Goal: Information Seeking & Learning: Compare options

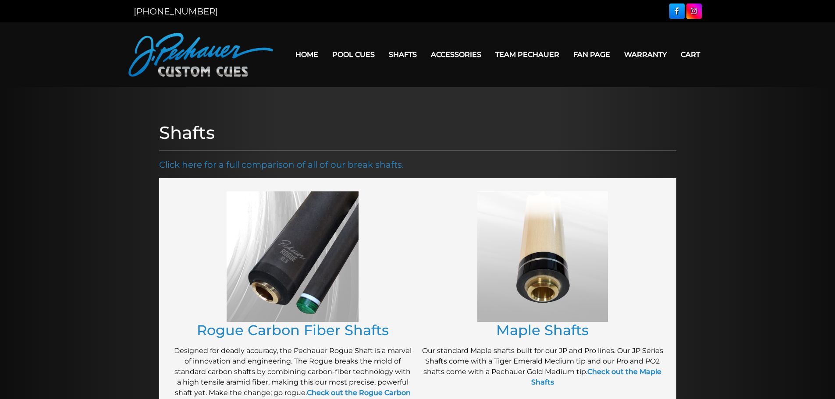
click at [444, 98] on link "Performance Plus Low Deflection Shafts" at bounding box center [458, 91] width 151 height 12
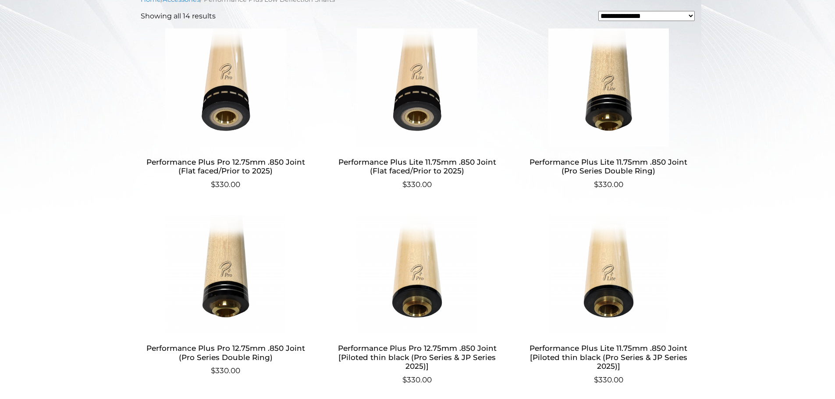
scroll to position [289, 0]
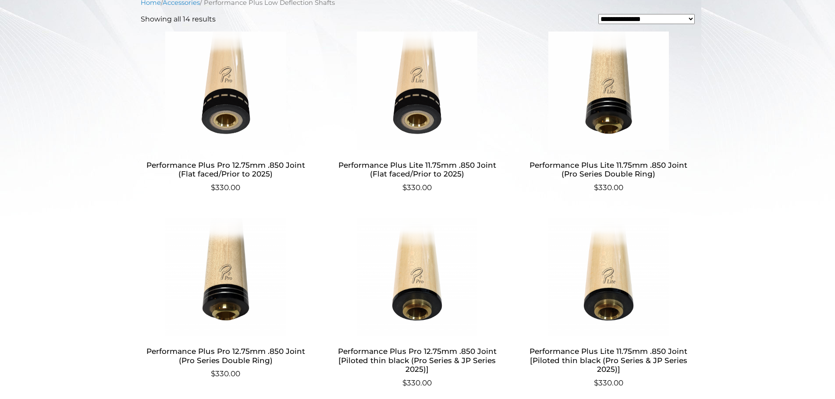
click at [241, 163] on h2 "Performance Plus Pro 12.75mm .850 Joint (Flat faced/Prior to 2025)" at bounding box center [226, 169] width 170 height 25
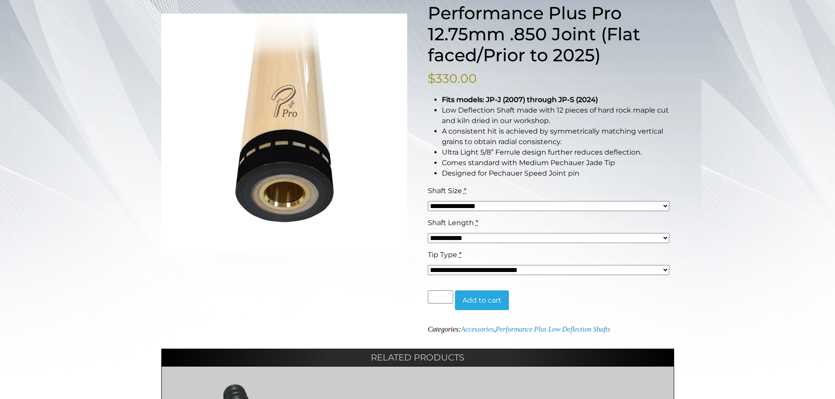
scroll to position [133, 0]
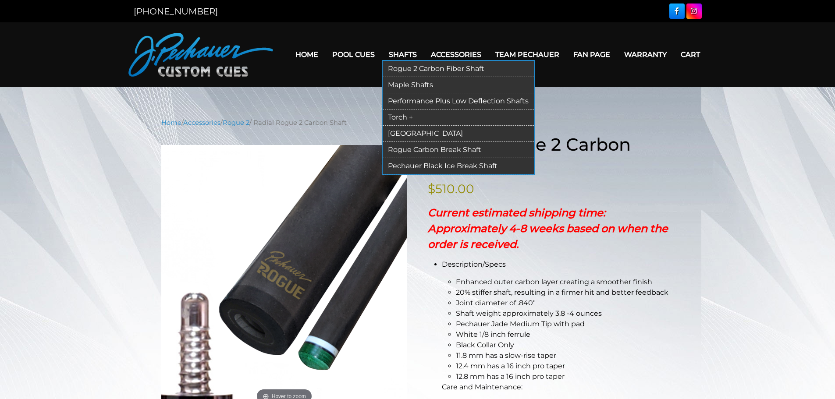
click at [414, 102] on link "Performance Plus Low Deflection Shafts" at bounding box center [458, 101] width 151 height 16
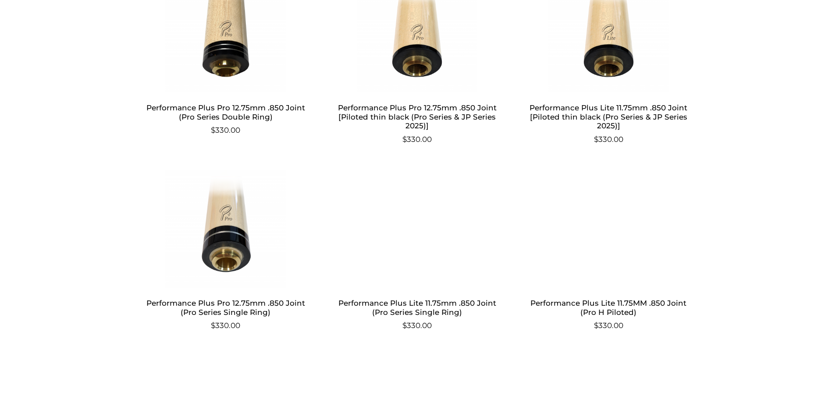
scroll to position [533, 0]
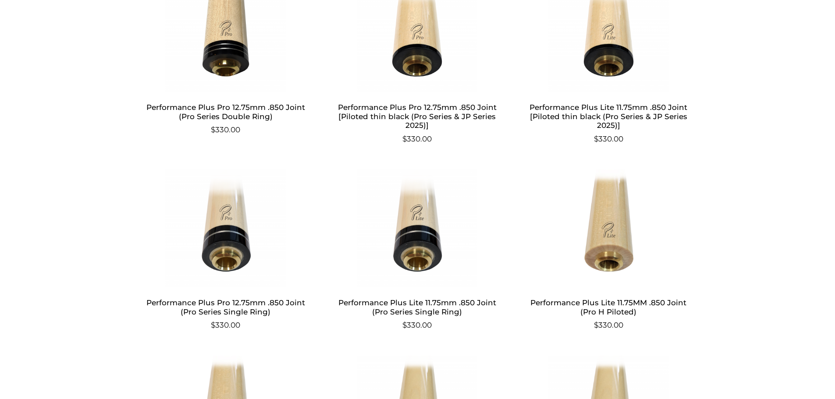
click at [464, 106] on h2 "Performance Plus Pro 12.75mm .850 Joint [Piloted thin black (Pro Series & JP Se…" at bounding box center [417, 116] width 170 height 34
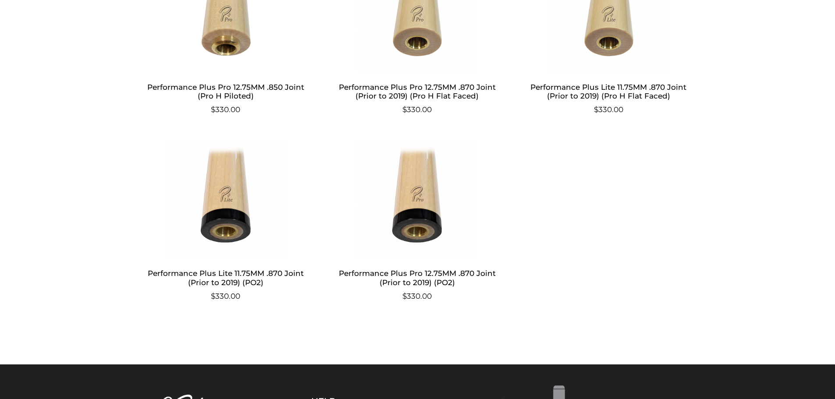
scroll to position [937, 0]
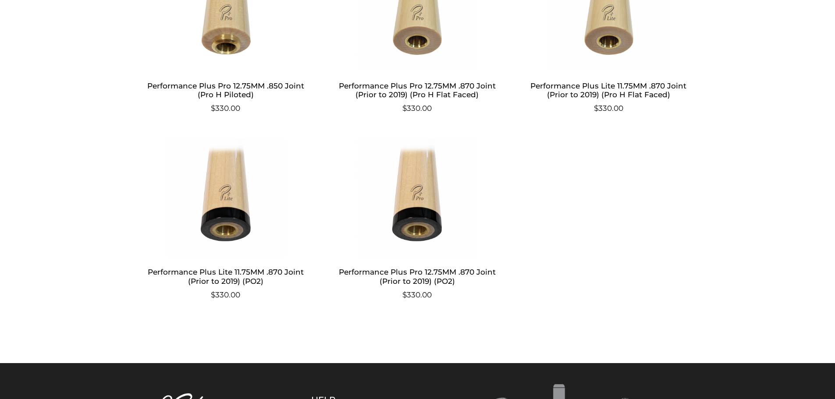
click at [443, 270] on h2 "Performance Plus Pro 12.75MM .870 Joint (Prior to 2019) (PO2)" at bounding box center [417, 276] width 170 height 25
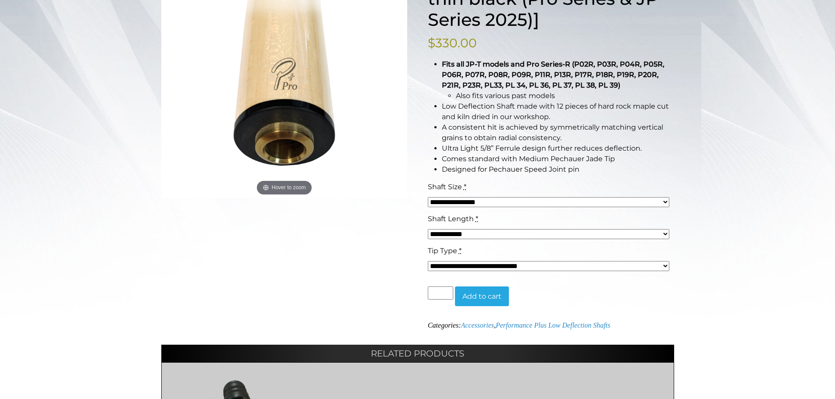
scroll to position [184, 0]
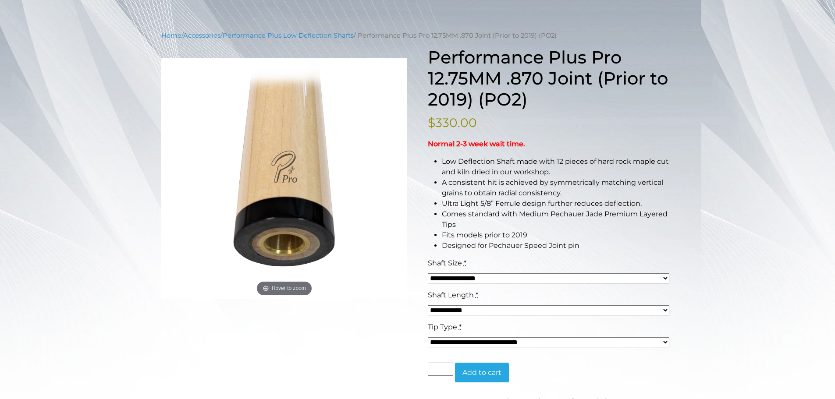
scroll to position [89, 0]
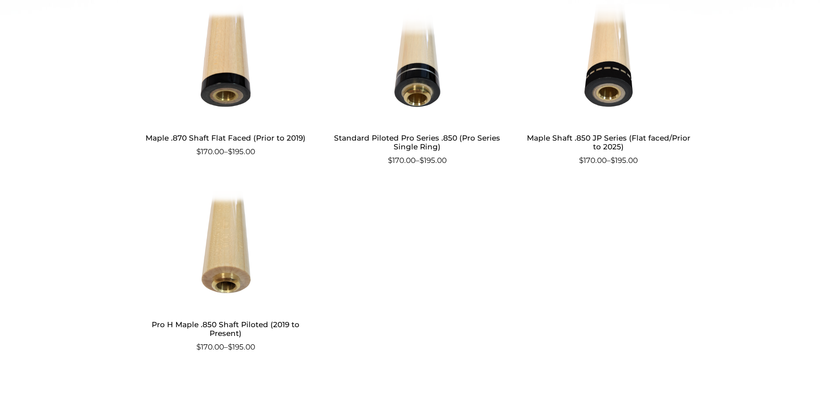
scroll to position [493, 0]
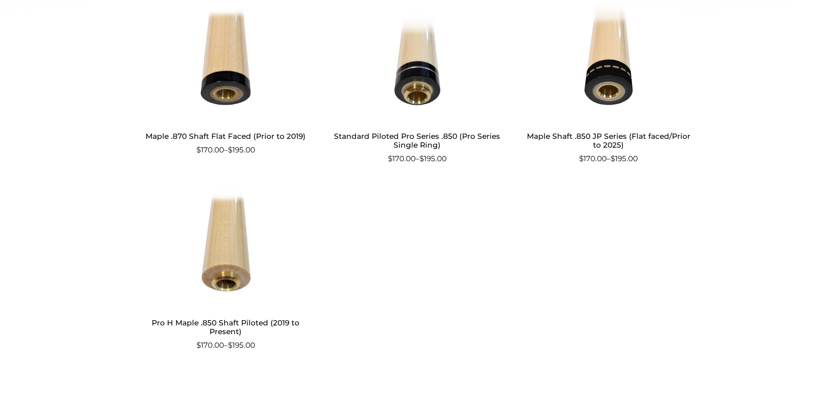
click at [259, 135] on h2 "Maple .870 Shaft Flat Faced (Prior to 2019)" at bounding box center [226, 136] width 170 height 16
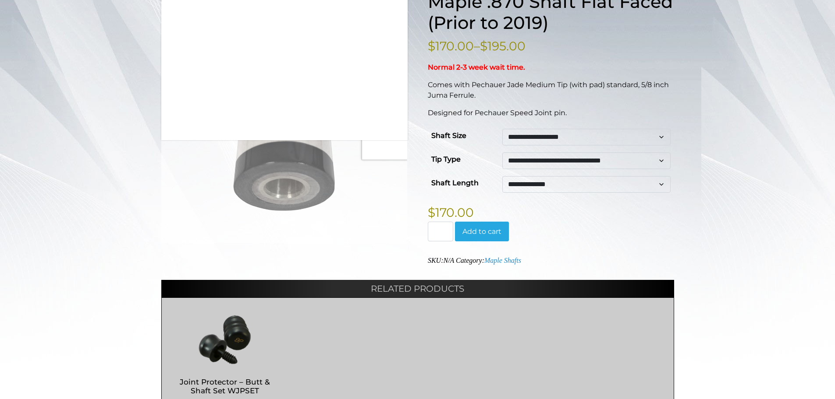
scroll to position [144, 0]
